Goal: Book appointment/travel/reservation

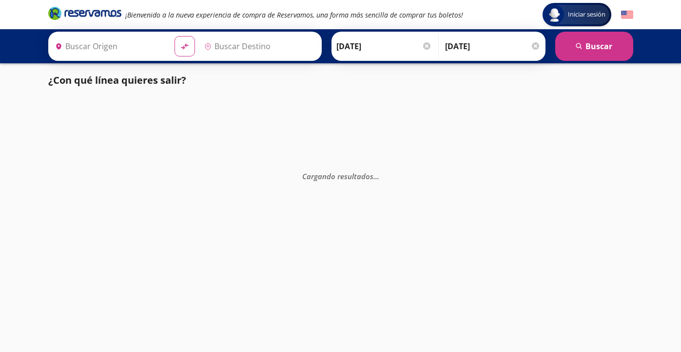
type input "[GEOGRAPHIC_DATA], [GEOGRAPHIC_DATA]"
type input "[GEOGRAPHIC_DATA][PERSON_NAME] ([GEOGRAPHIC_DATA]), [GEOGRAPHIC_DATA]"
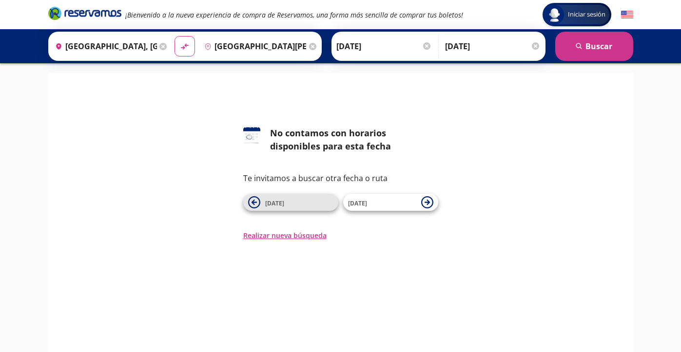
click at [269, 199] on span "[DATE]" at bounding box center [274, 203] width 19 height 8
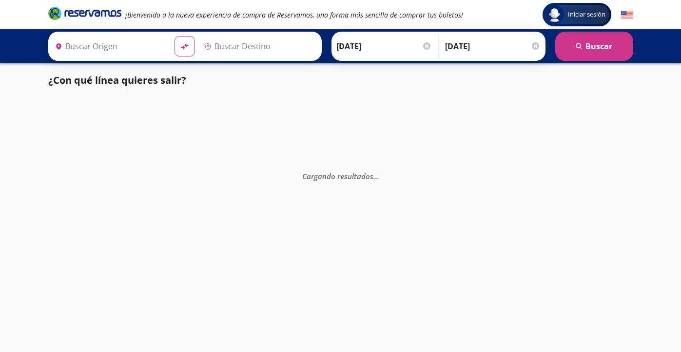
type input "Aeropuerto Benito Juárez (terminal 1), Distrito Federal"
type input "[GEOGRAPHIC_DATA], [GEOGRAPHIC_DATA]"
type input "Aeropuerto Benito Juárez (terminal 1), Distrito Federal"
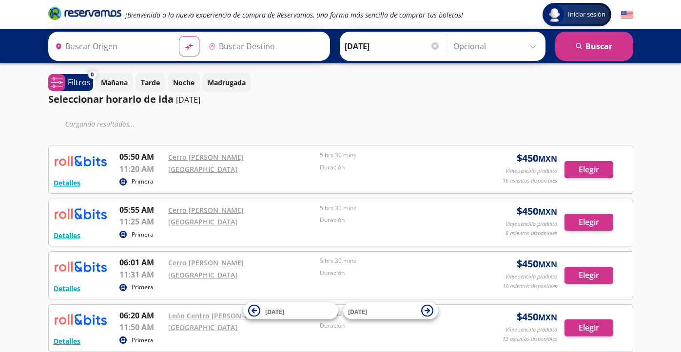
type input "[GEOGRAPHIC_DATA], [GEOGRAPHIC_DATA]"
